Goal: Navigation & Orientation: Find specific page/section

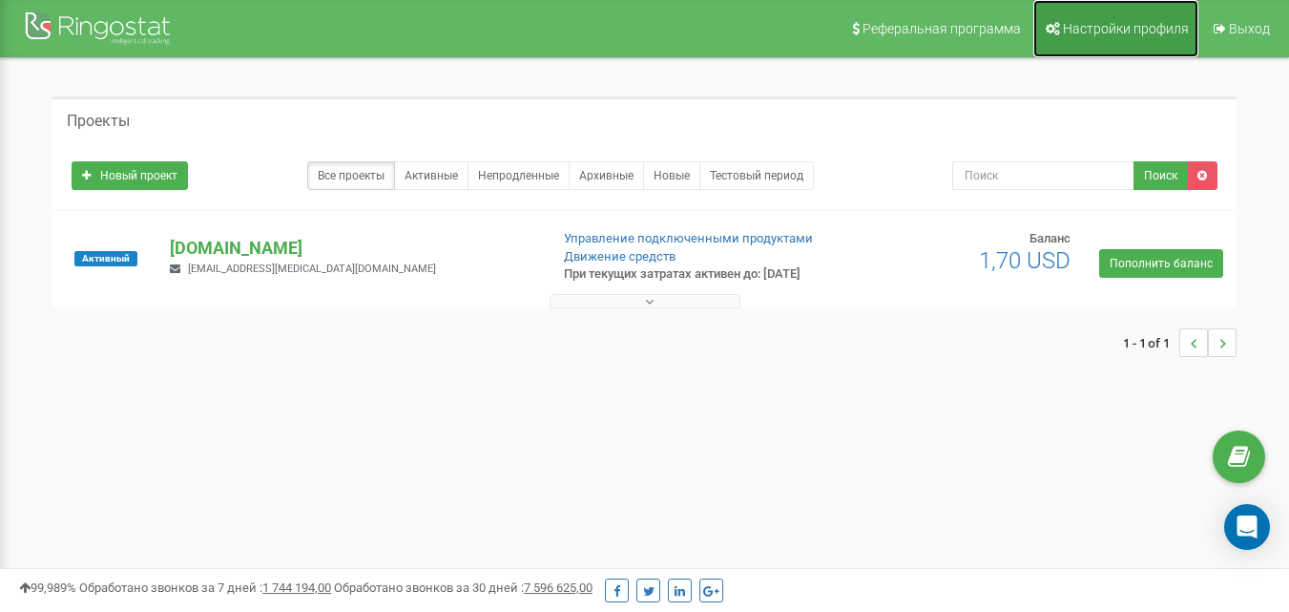
click at [1073, 30] on span "Настройки профиля" at bounding box center [1126, 28] width 126 height 15
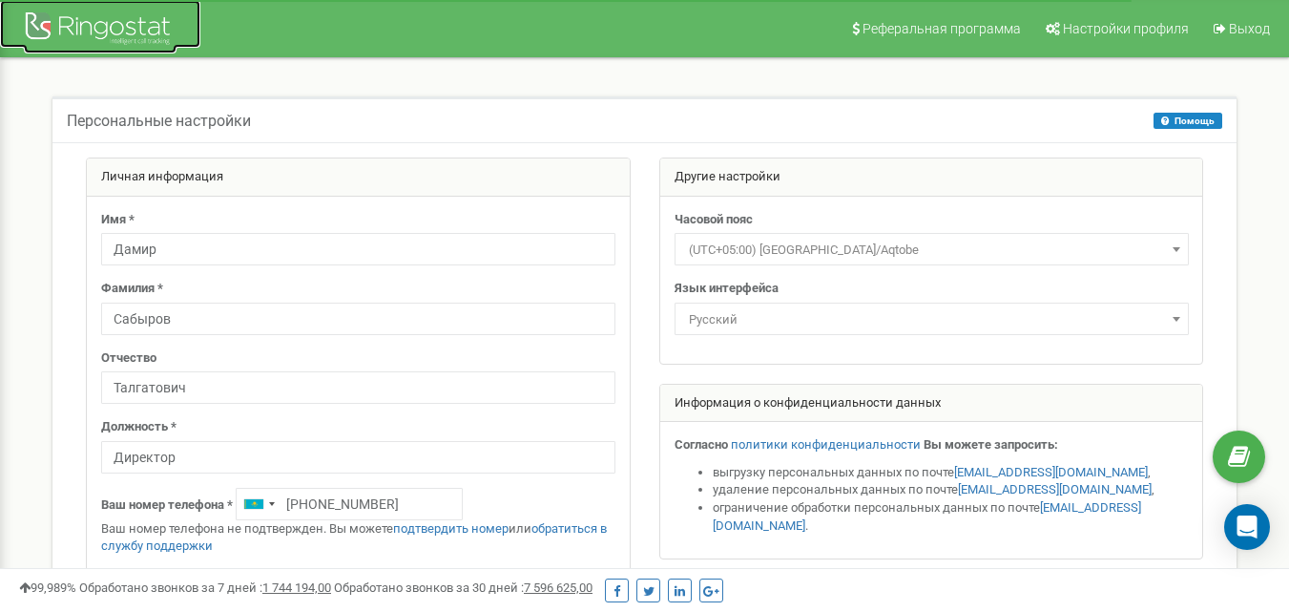
click at [135, 31] on div at bounding box center [100, 31] width 153 height 46
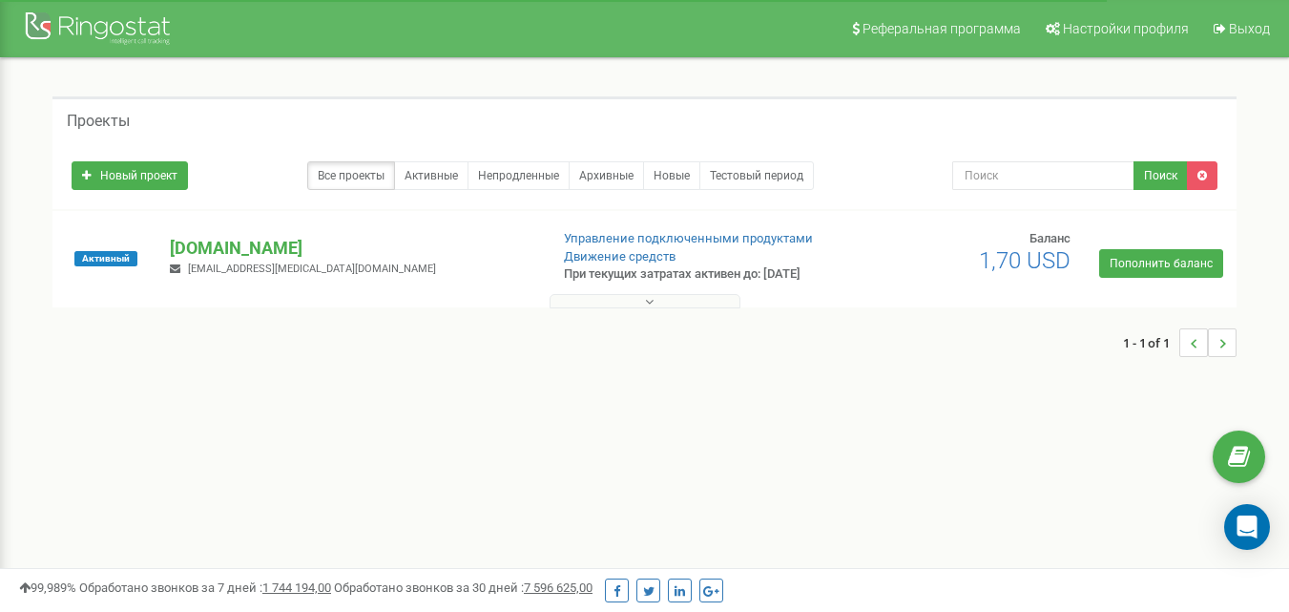
click at [634, 308] on button at bounding box center [645, 301] width 191 height 14
